Goal: Download file/media

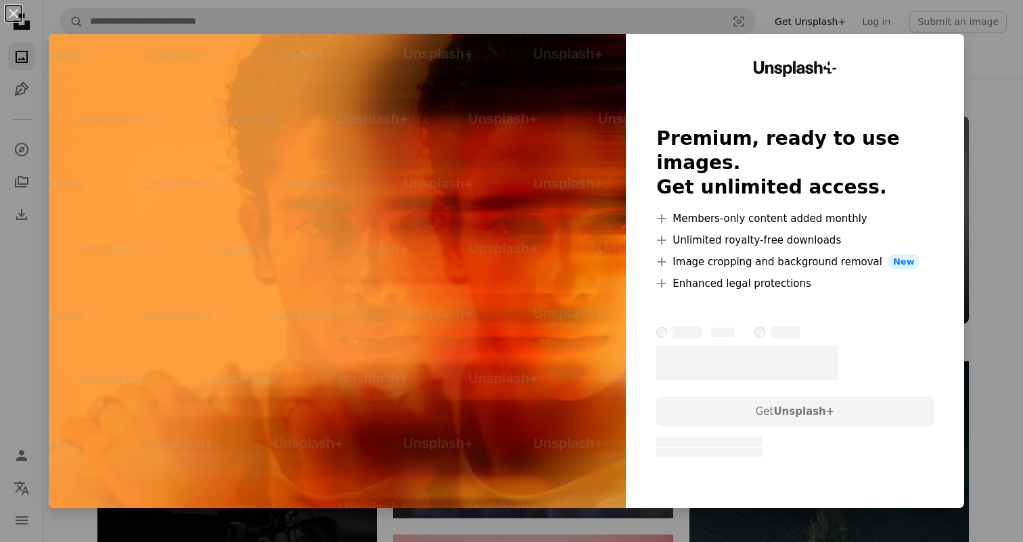
scroll to position [9920, 0]
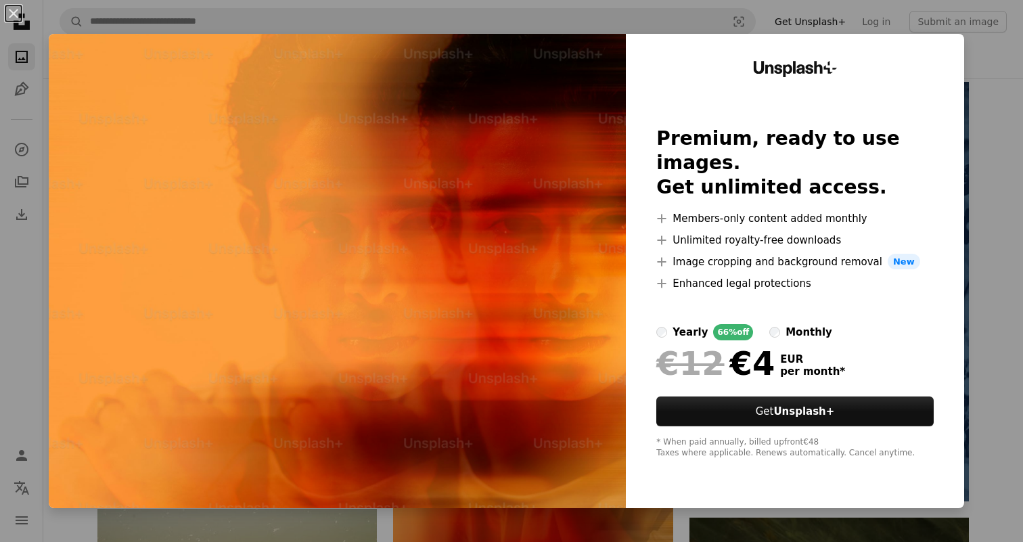
click at [984, 95] on div "An X shape Unsplash+ Premium, ready to use images. Get unlimited access. A plus…" at bounding box center [511, 271] width 1023 height 542
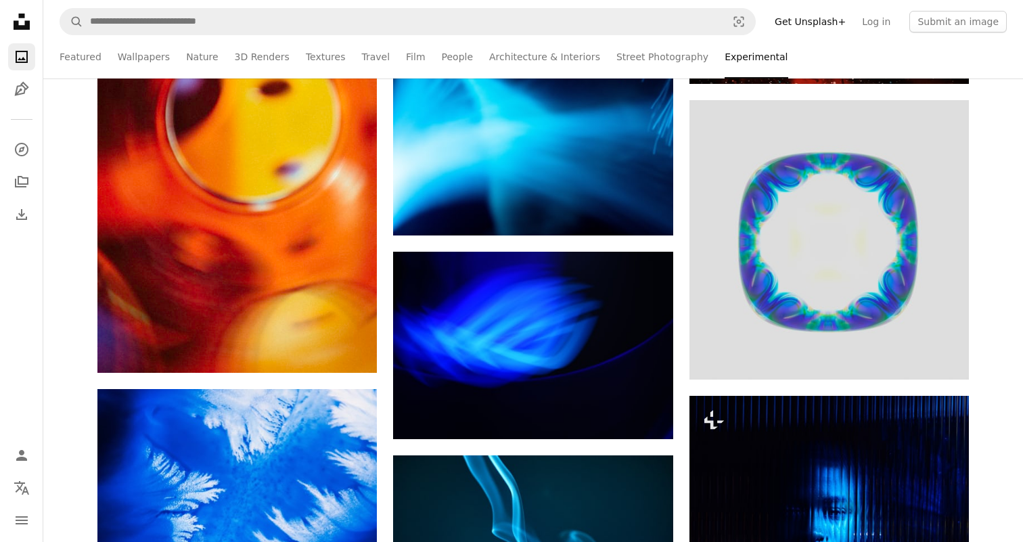
scroll to position [15806, 0]
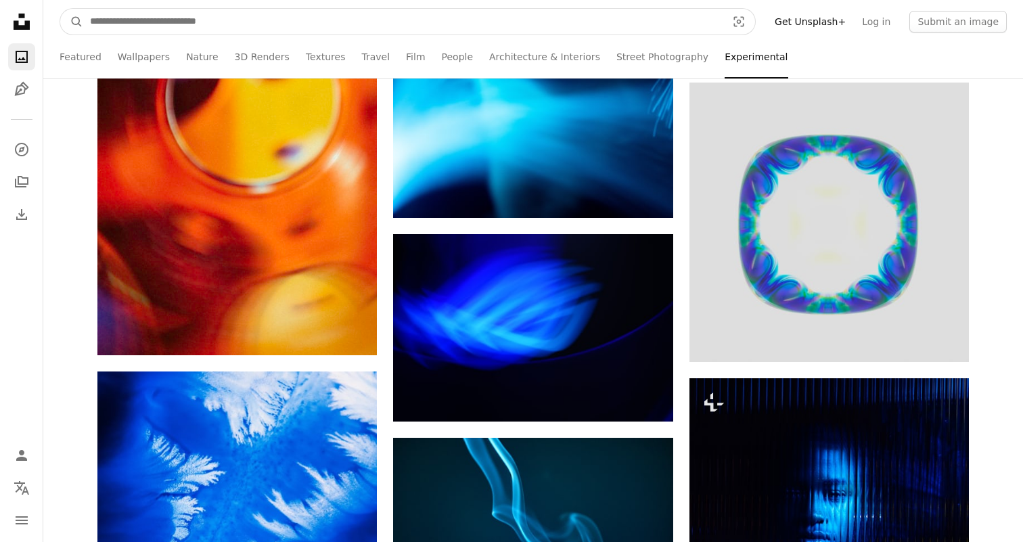
click at [120, 20] on input "Find visuals sitewide" at bounding box center [402, 22] width 639 height 26
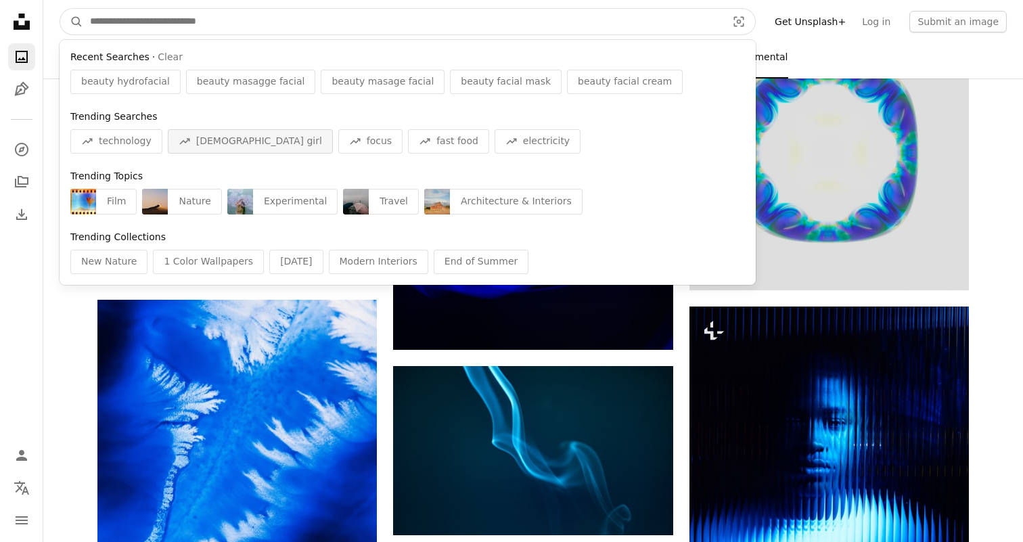
scroll to position [15886, 0]
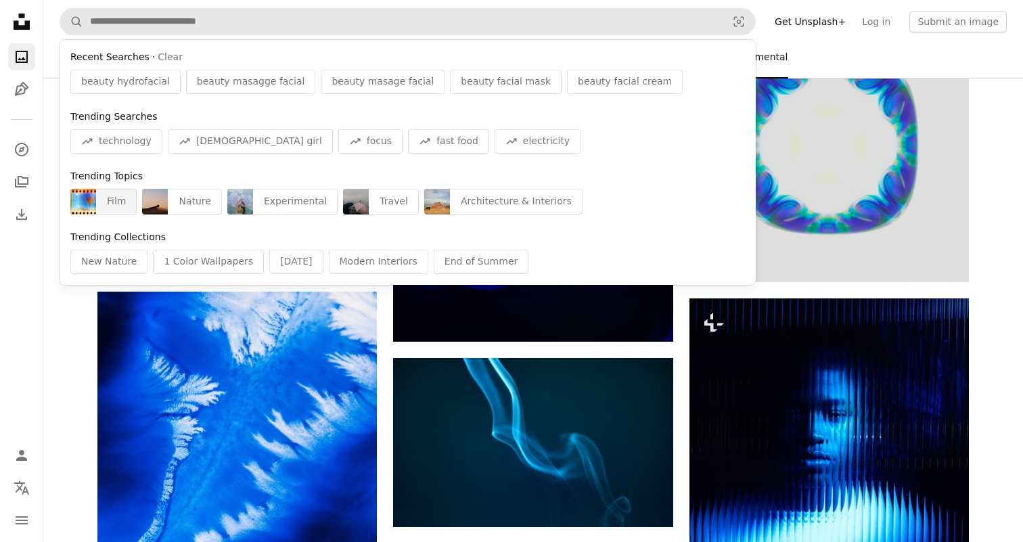
click at [114, 202] on div "Film" at bounding box center [116, 202] width 41 height 26
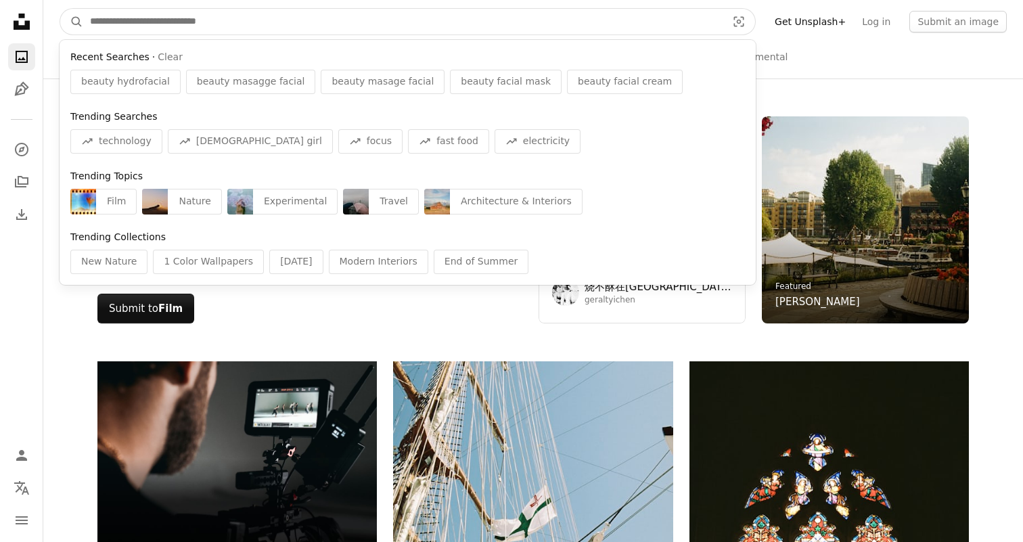
click at [158, 22] on input "Find visuals sitewide" at bounding box center [402, 22] width 639 height 26
click at [165, 52] on button "Clear" at bounding box center [170, 58] width 25 height 14
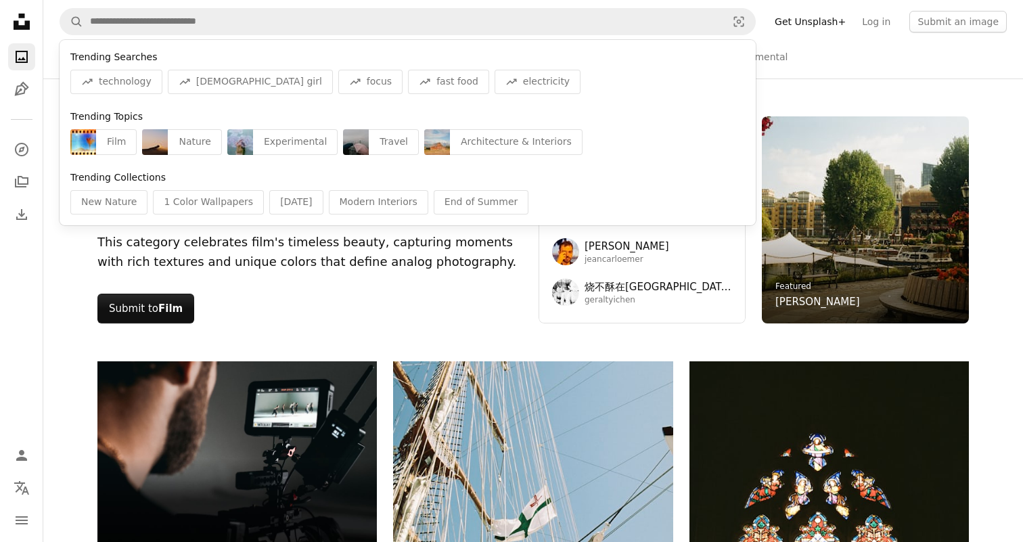
click at [793, 46] on ul "Featured Wallpapers Nature 3D Renders Textures Travel Film People Architecture …" at bounding box center [562, 56] width 889 height 43
